Goal: Task Accomplishment & Management: Manage account settings

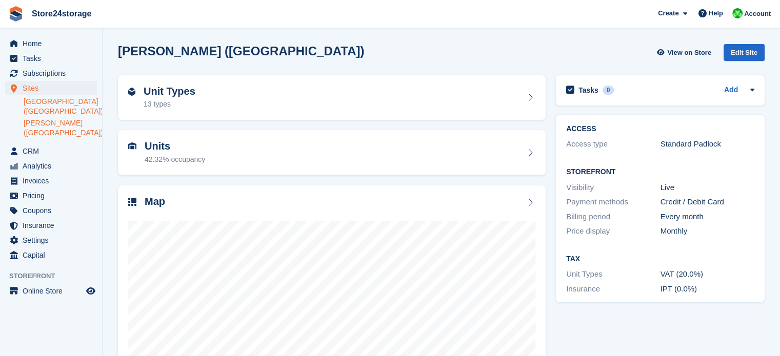
click at [82, 102] on link "[GEOGRAPHIC_DATA] ([GEOGRAPHIC_DATA])" at bounding box center [60, 106] width 73 height 19
click at [255, 219] on div at bounding box center [331, 311] width 407 height 205
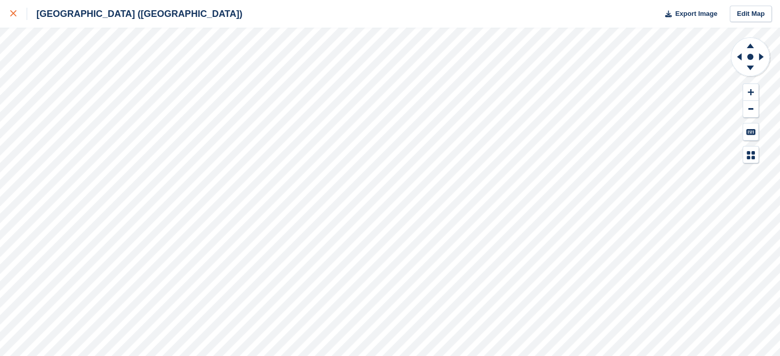
click at [12, 14] on icon at bounding box center [13, 13] width 6 height 6
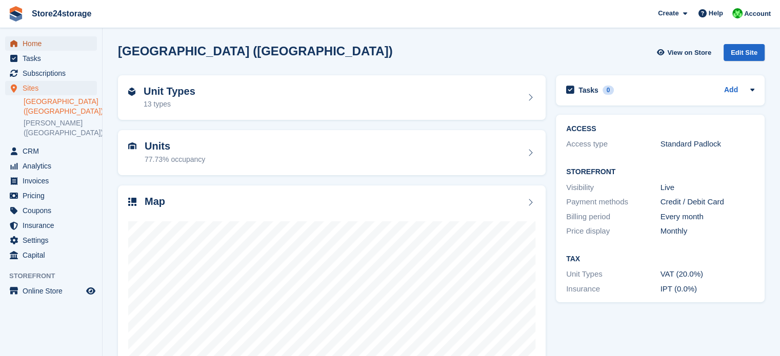
click at [82, 43] on span "Home" at bounding box center [54, 43] width 62 height 14
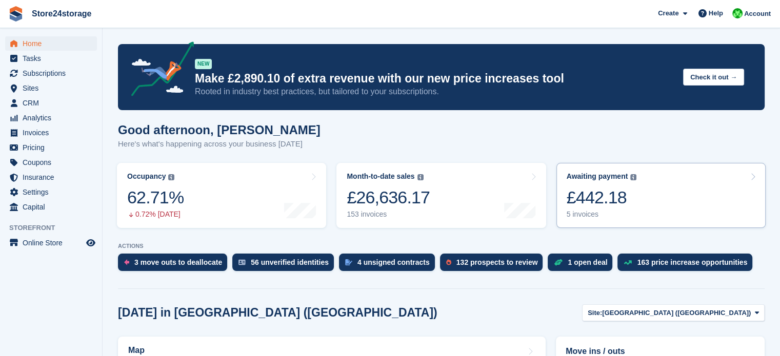
click at [645, 189] on link "Awaiting payment The total outstanding balance on all open invoices. £442.18 5 …" at bounding box center [660, 195] width 209 height 65
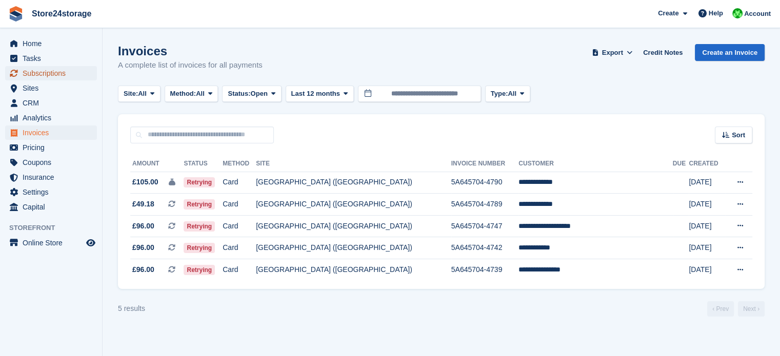
click at [64, 72] on span "Subscriptions" at bounding box center [54, 73] width 62 height 14
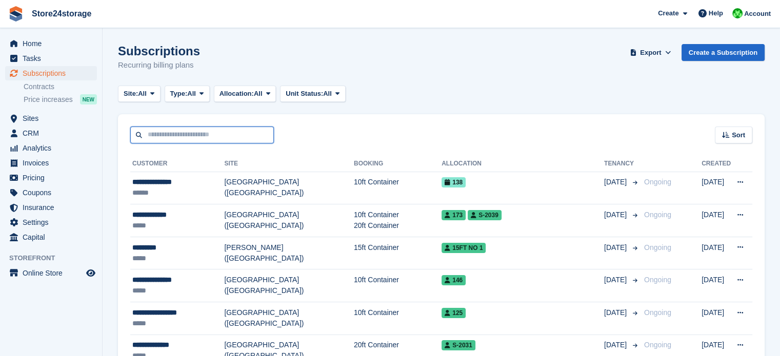
click at [187, 138] on input "text" at bounding box center [202, 135] width 144 height 17
type input "*****"
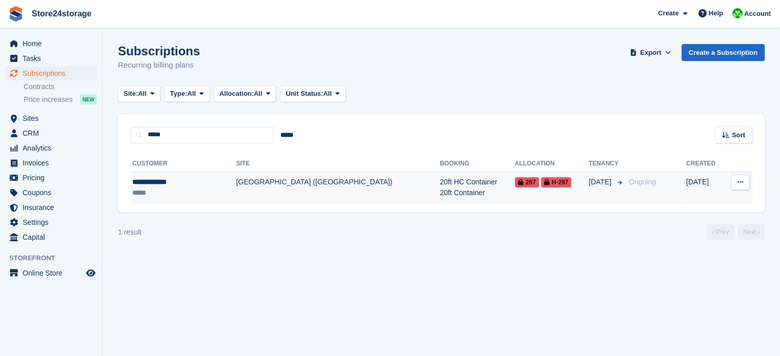
click at [281, 185] on td "[GEOGRAPHIC_DATA] ([GEOGRAPHIC_DATA])" at bounding box center [338, 188] width 204 height 32
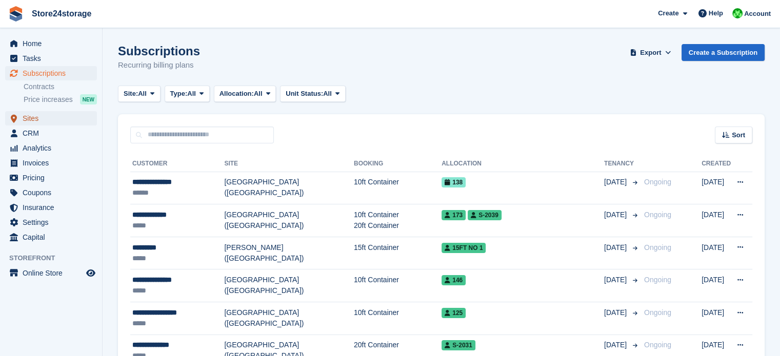
click at [63, 119] on span "Sites" at bounding box center [54, 118] width 62 height 14
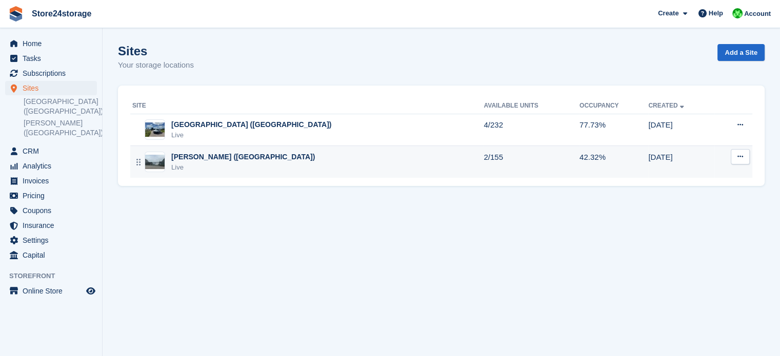
click at [207, 159] on div "[PERSON_NAME] ([GEOGRAPHIC_DATA])" at bounding box center [243, 157] width 144 height 11
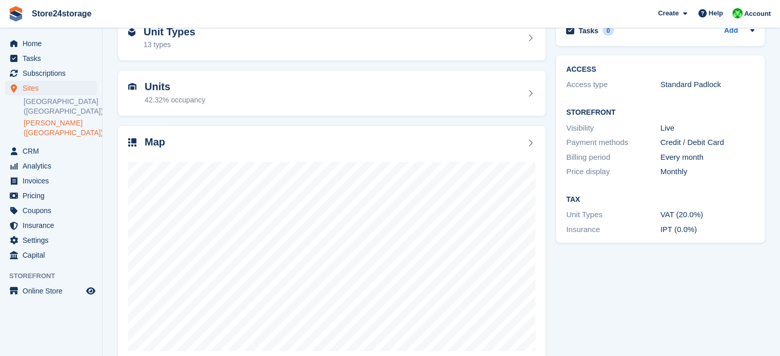
scroll to position [81, 0]
